Goal: Task Accomplishment & Management: Manage account settings

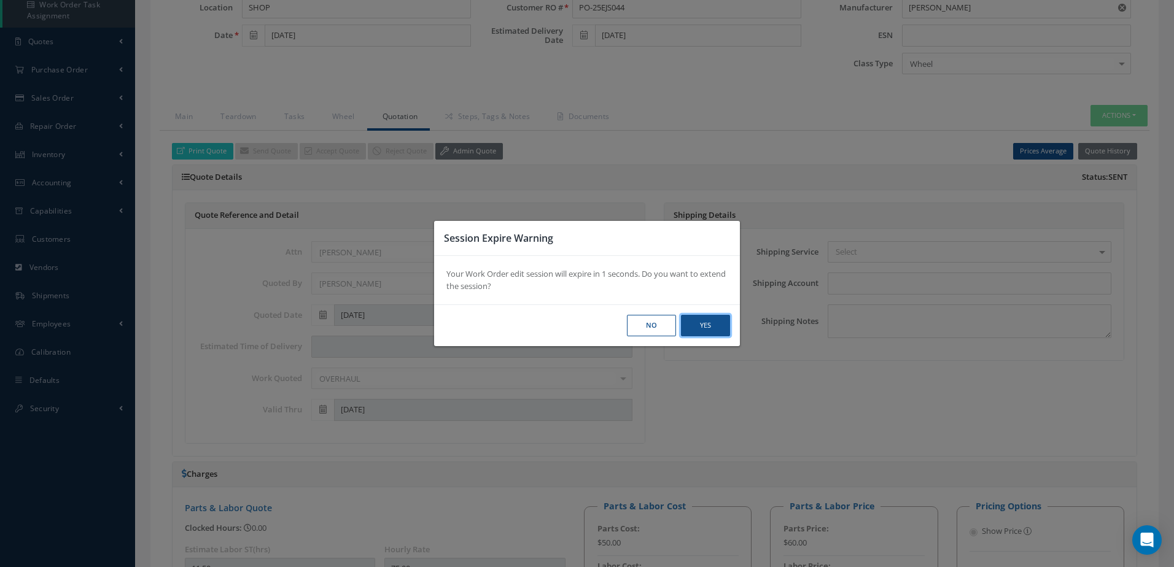
click at [693, 324] on button "Yes" at bounding box center [705, 325] width 49 height 21
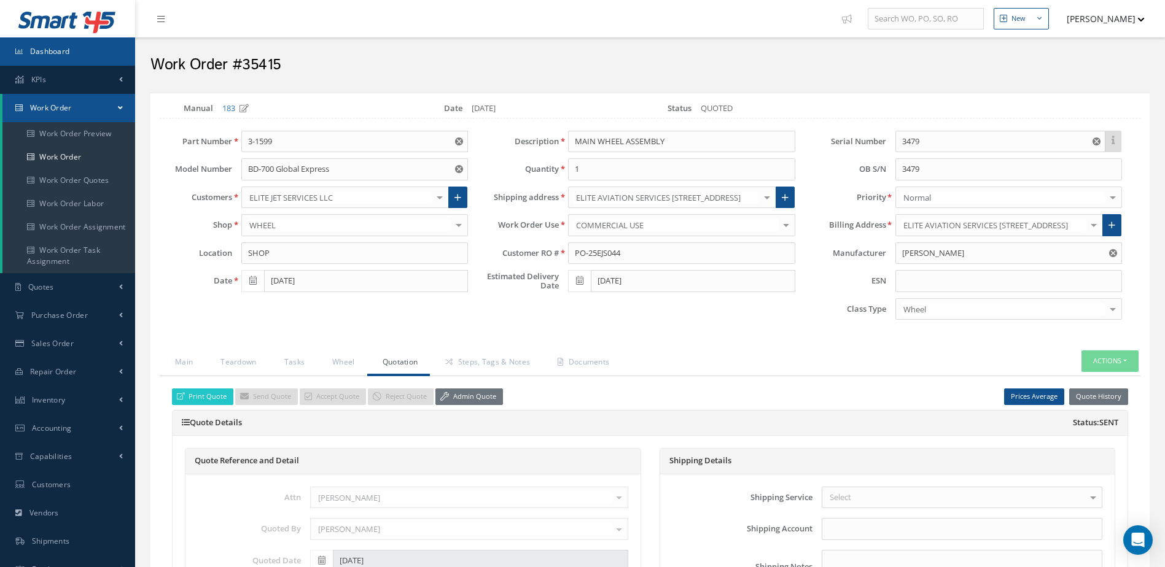
click at [45, 43] on link "Dashboard" at bounding box center [67, 51] width 135 height 28
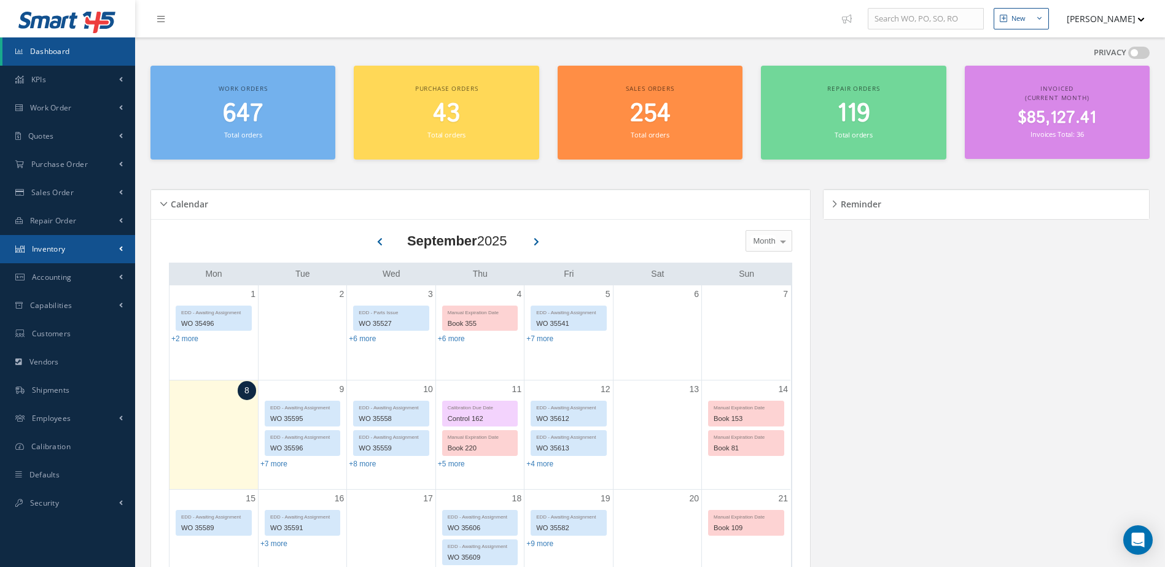
click at [76, 248] on link "Inventory" at bounding box center [67, 249] width 135 height 28
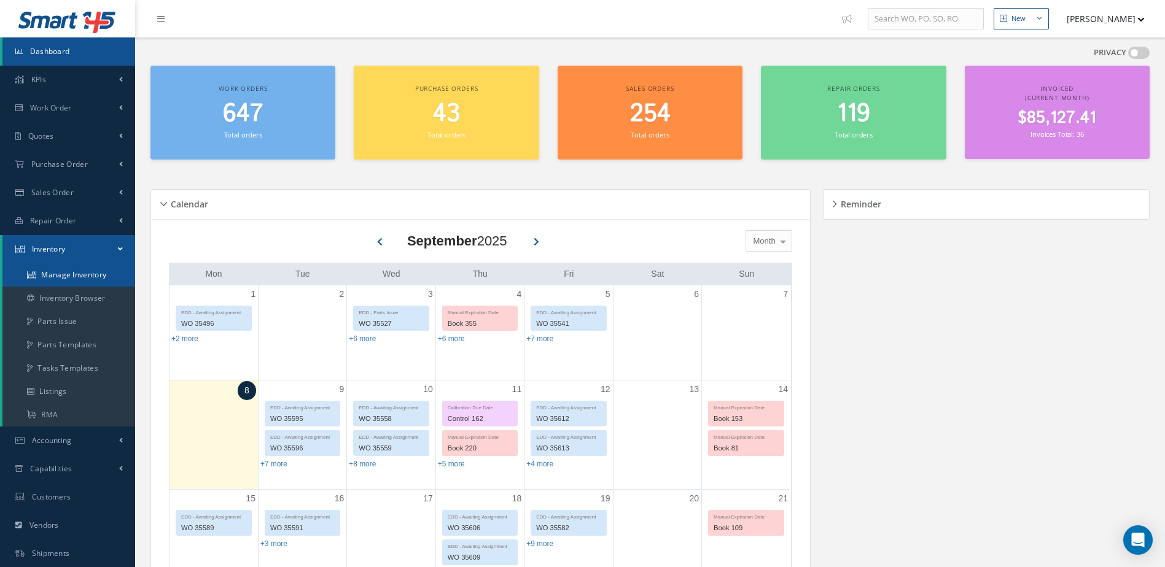
click at [71, 275] on link "Manage Inventory" at bounding box center [68, 274] width 133 height 23
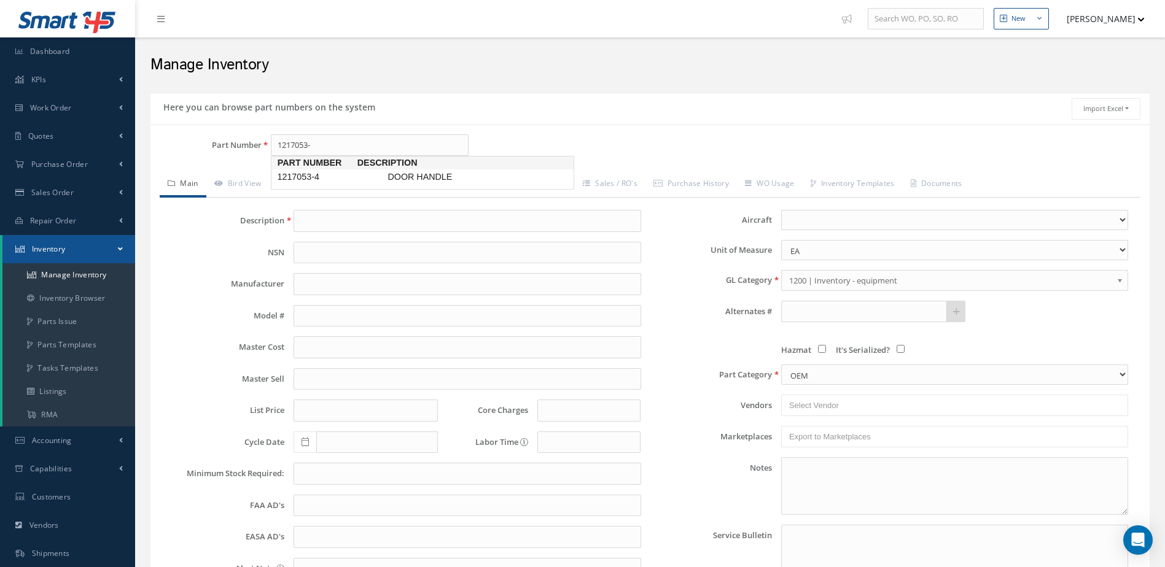
type input "1217053-4"
click at [361, 177] on span "1217053-4" at bounding box center [330, 177] width 111 height 13
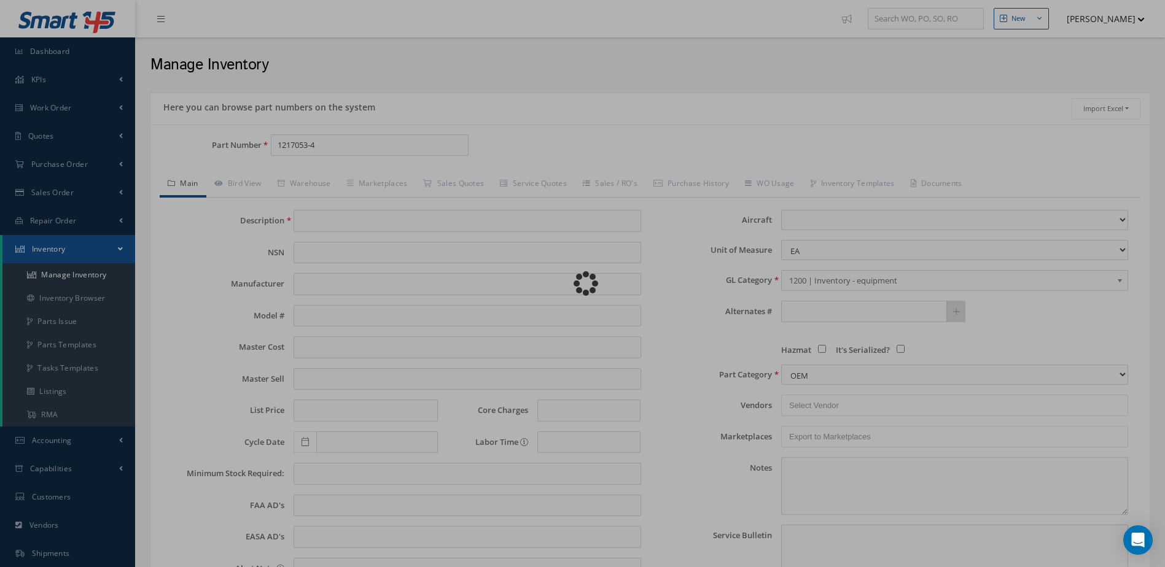
type input "DOOR HANDLE"
type input "85.60"
type input "107.00"
type input "128.40"
type input "0.00"
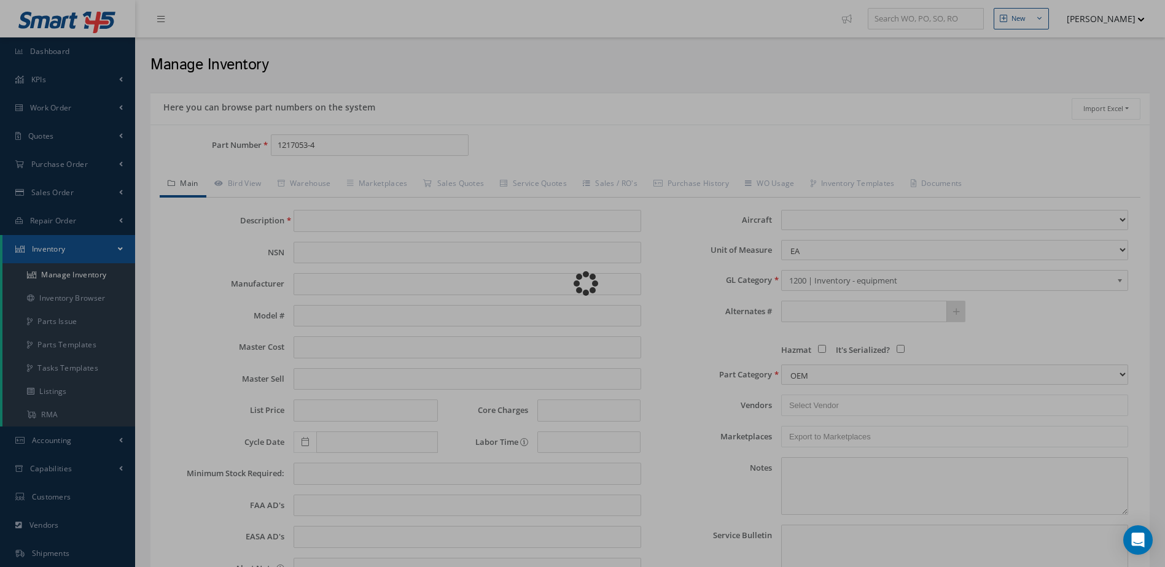
select select
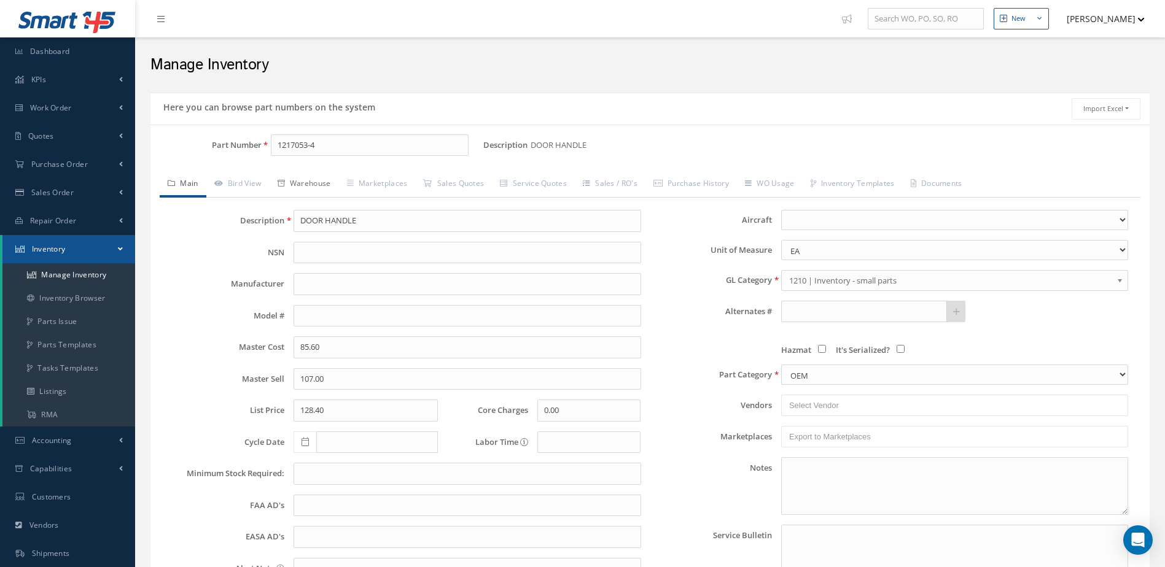
type input "1217053-4"
click at [322, 179] on link "Warehouse" at bounding box center [304, 185] width 69 height 26
